Goal: Information Seeking & Learning: Find specific fact

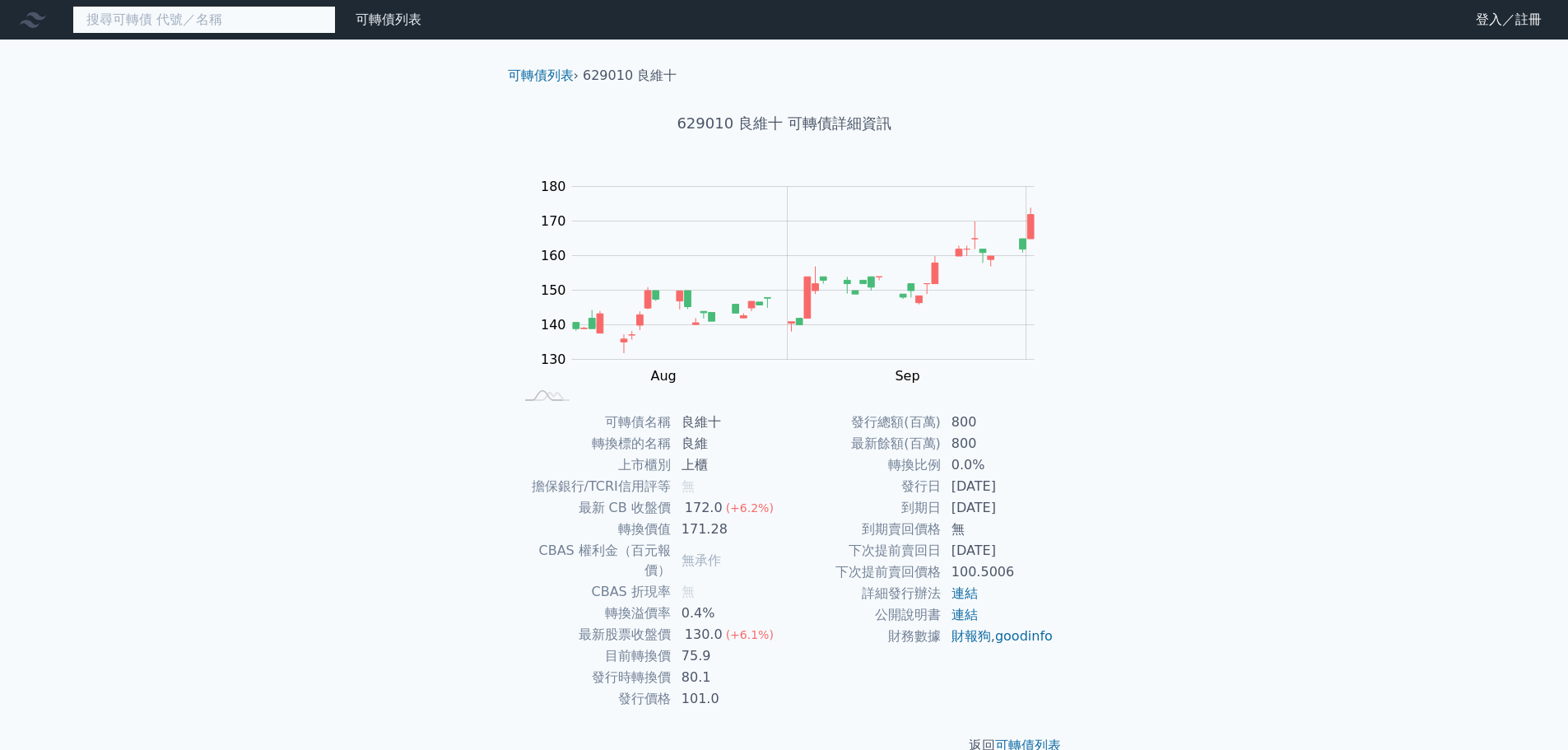
click at [209, 22] on input at bounding box center [204, 19] width 263 height 28
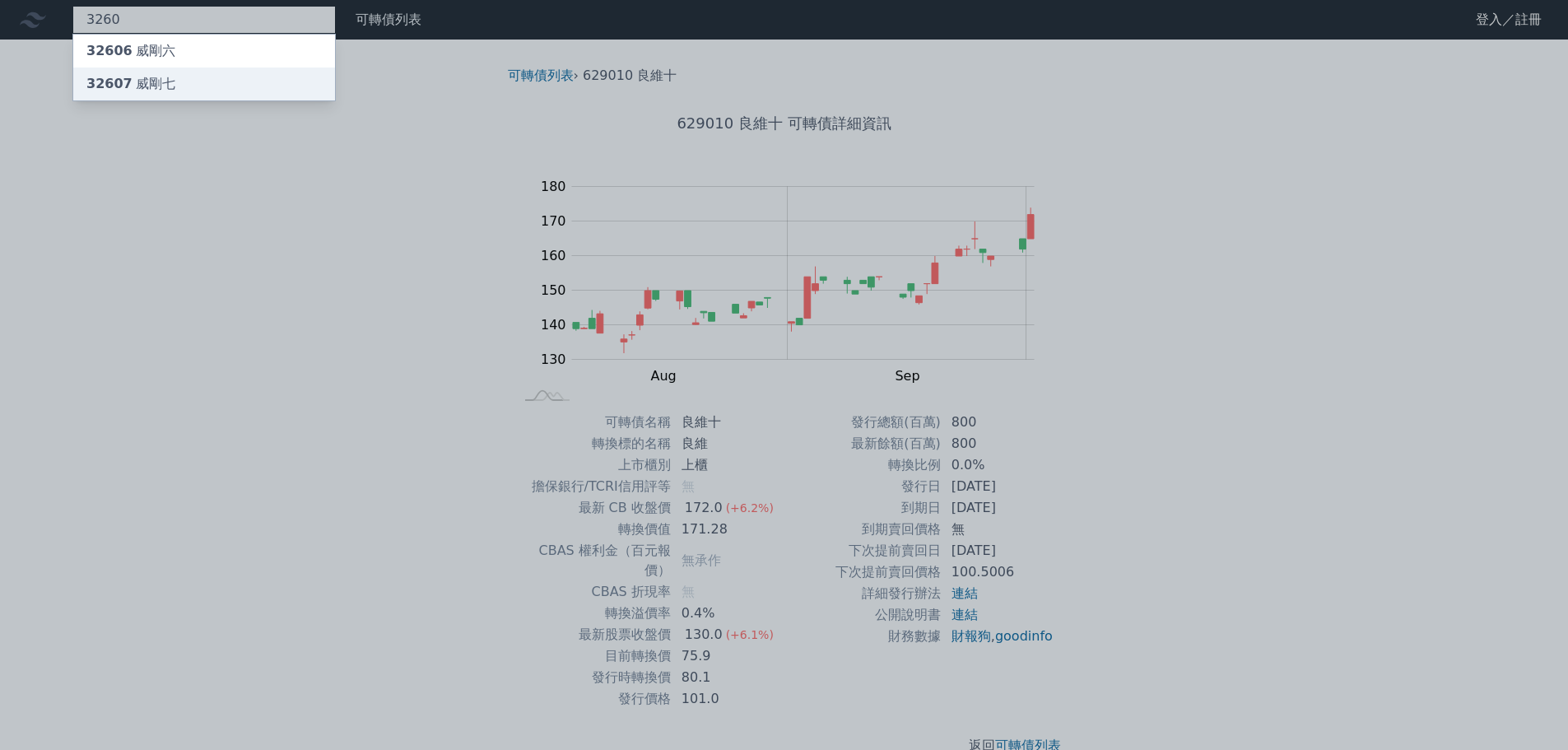
type input "3260"
click at [207, 74] on div "32607 威剛七" at bounding box center [204, 84] width 262 height 33
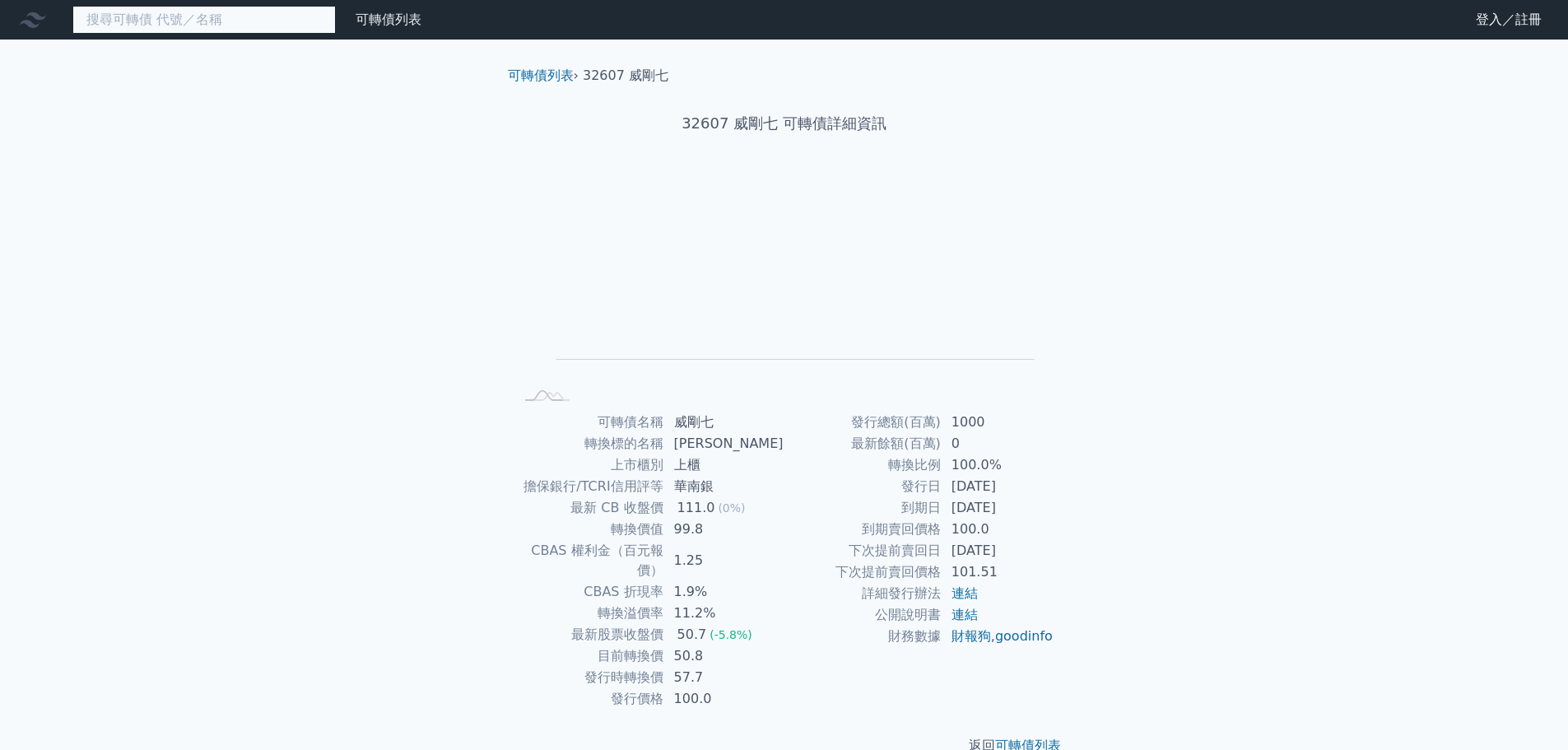
click at [129, 15] on input at bounding box center [204, 19] width 263 height 28
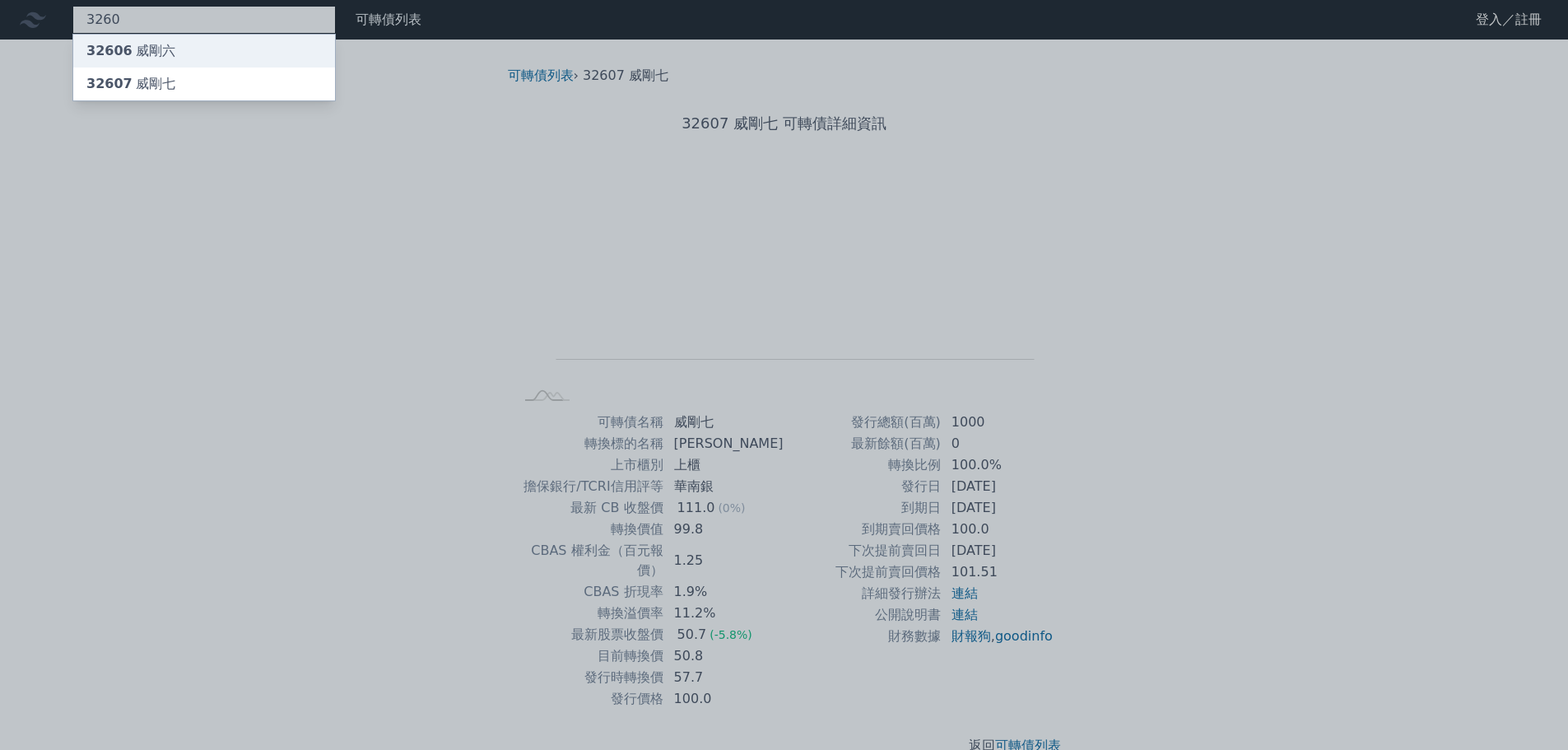
type input "3260"
click at [173, 53] on div "32606 威剛六" at bounding box center [204, 51] width 262 height 33
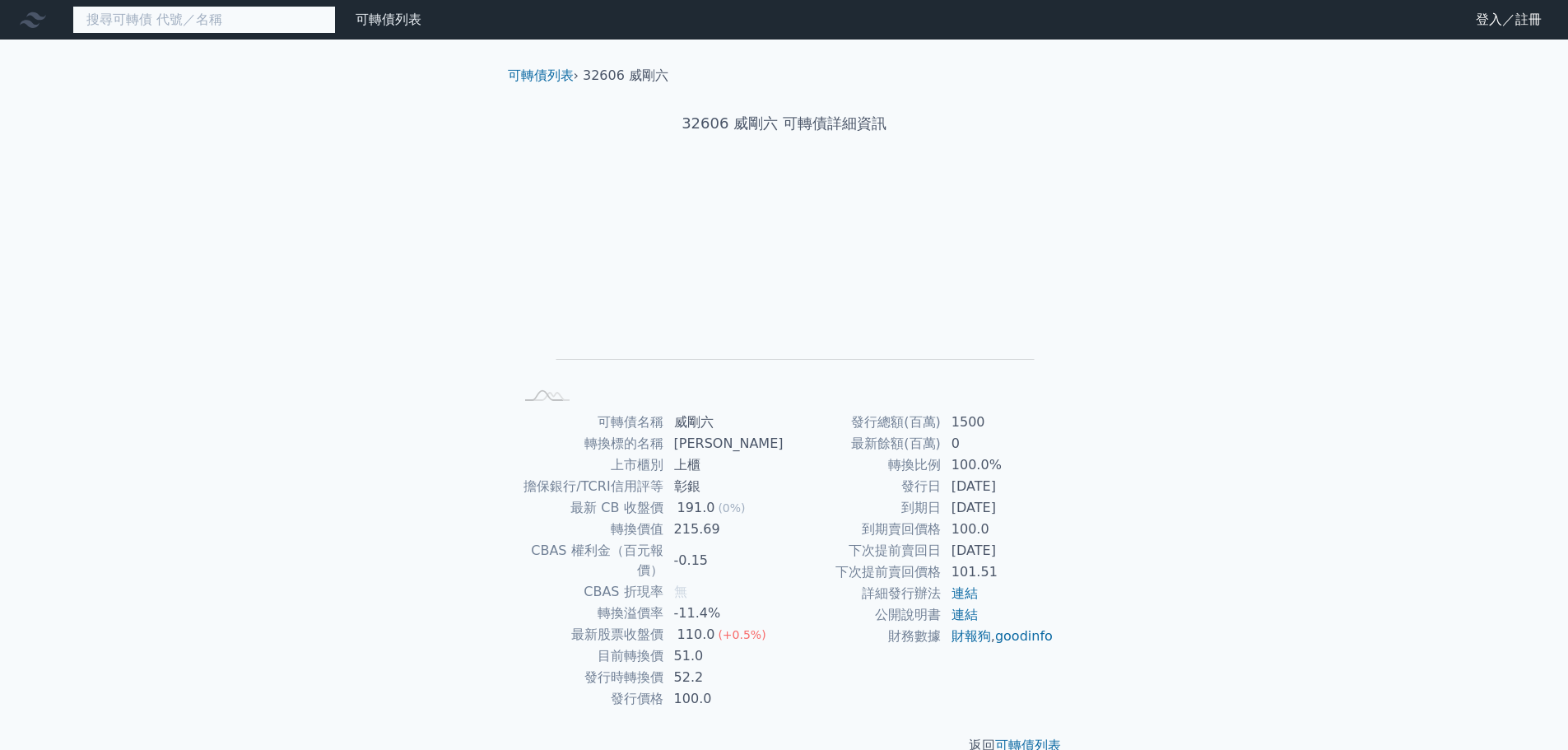
click at [206, 24] on input at bounding box center [204, 19] width 263 height 28
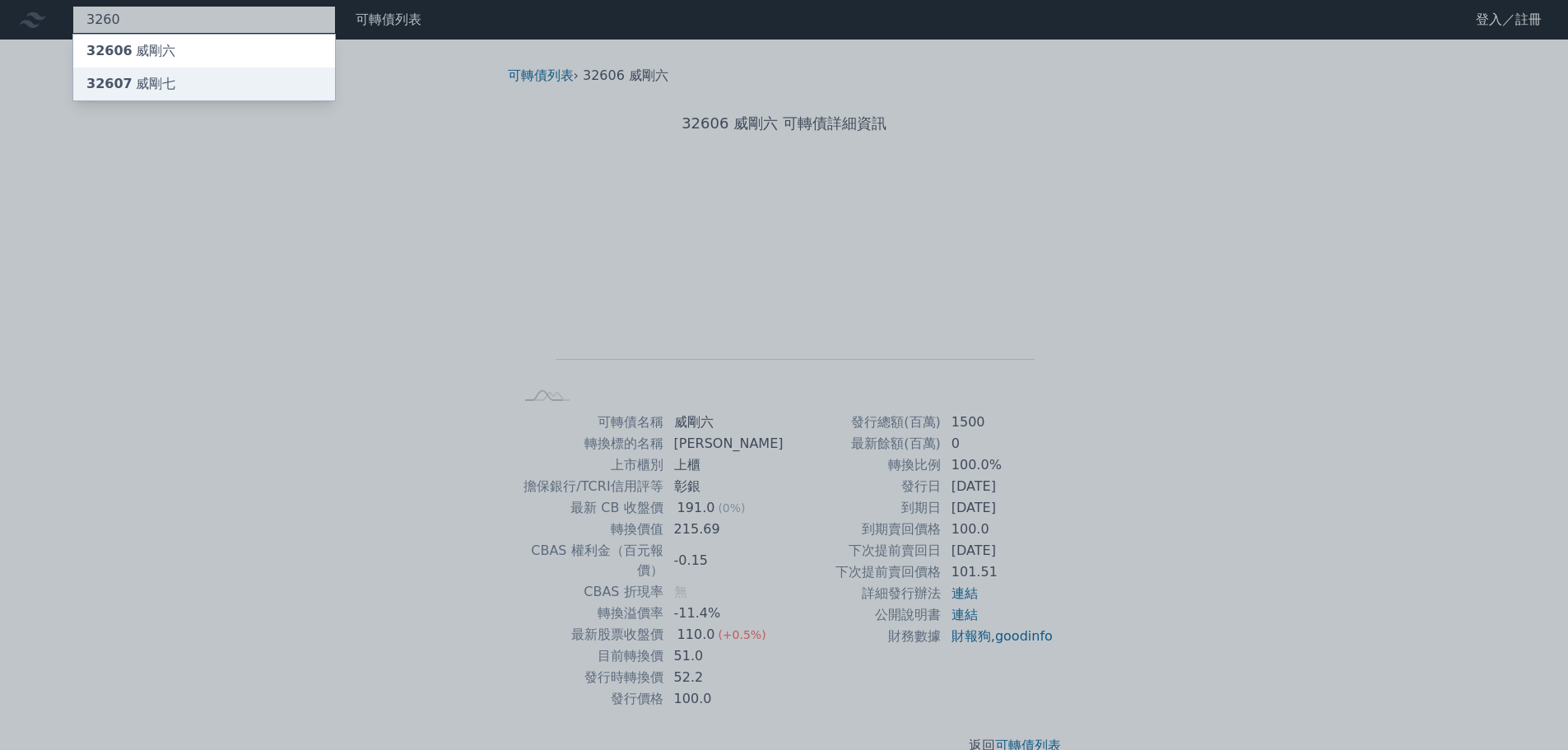
type input "3260"
click at [215, 77] on div "32607 威剛七" at bounding box center [204, 84] width 262 height 33
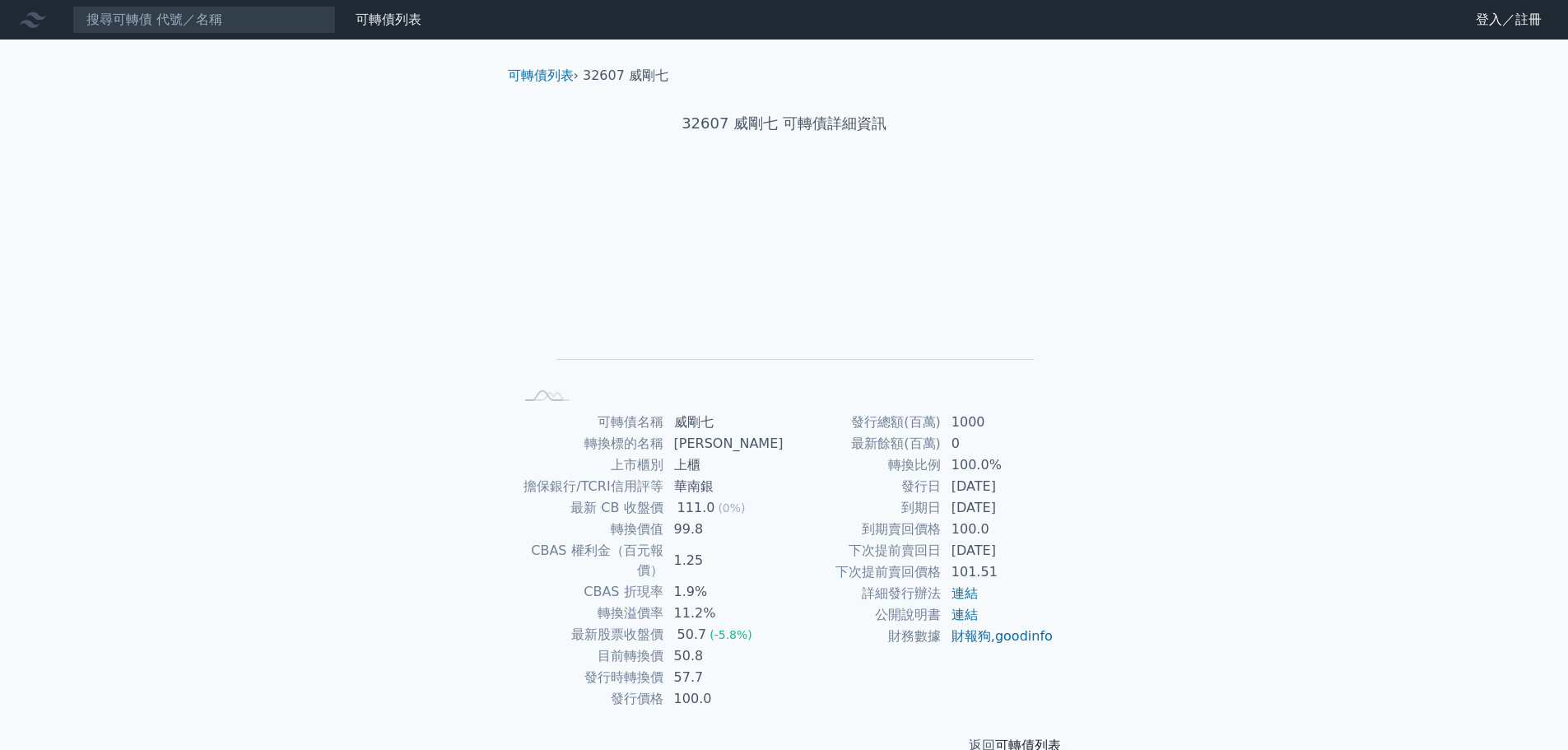
click at [1052, 738] on link "可轉債列表" at bounding box center [1028, 745] width 66 height 15
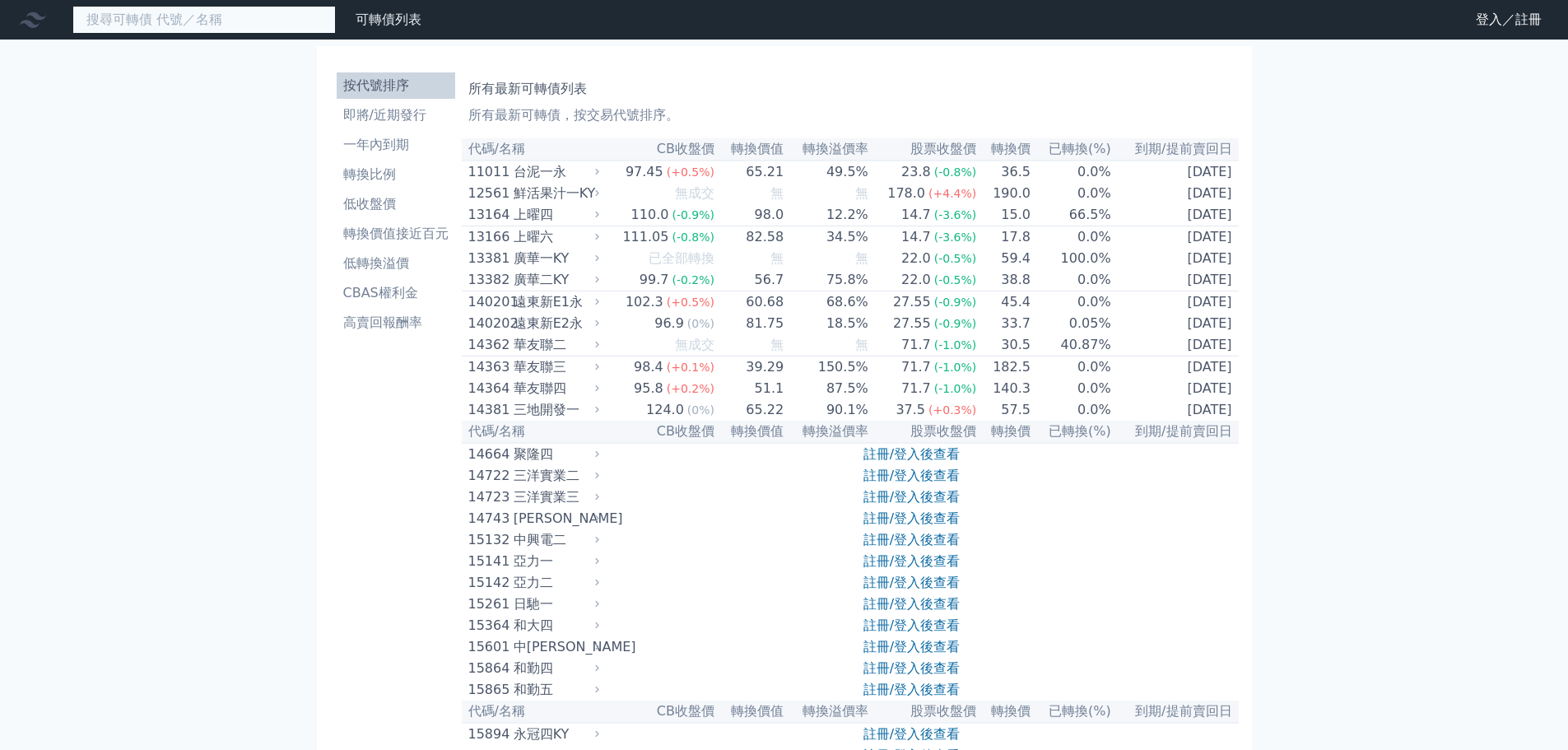
click at [117, 14] on input at bounding box center [204, 19] width 263 height 28
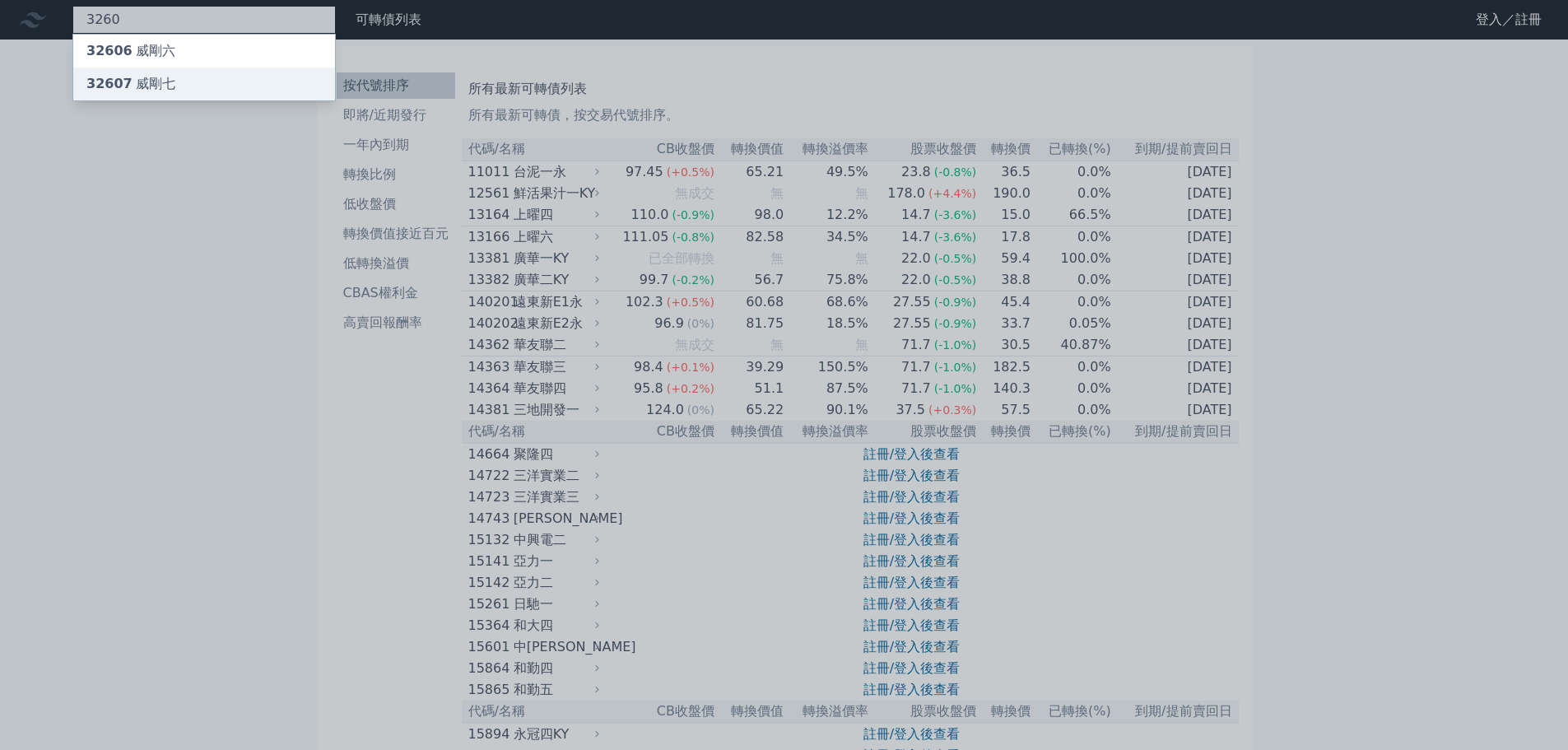
type input "3260"
click at [158, 72] on div "32607 威剛七" at bounding box center [204, 84] width 262 height 33
